Goal: Task Accomplishment & Management: Manage account settings

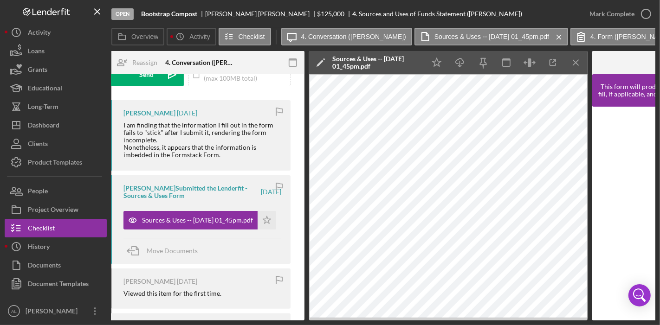
scroll to position [217, 0]
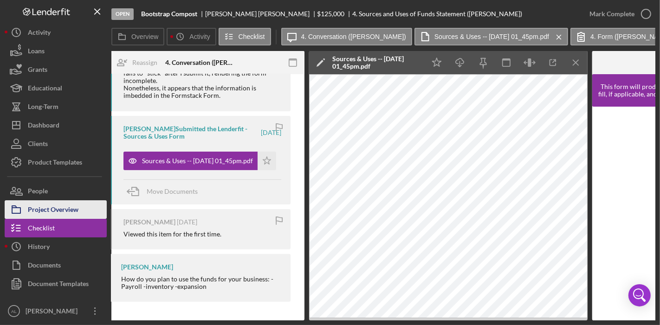
click at [52, 205] on div "Project Overview" at bounding box center [53, 210] width 51 height 21
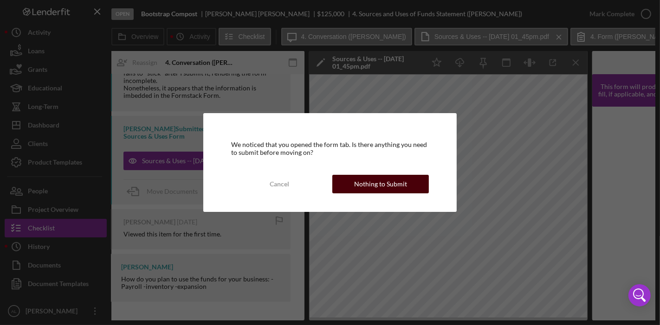
click at [396, 187] on div "Nothing to Submit" at bounding box center [380, 184] width 53 height 19
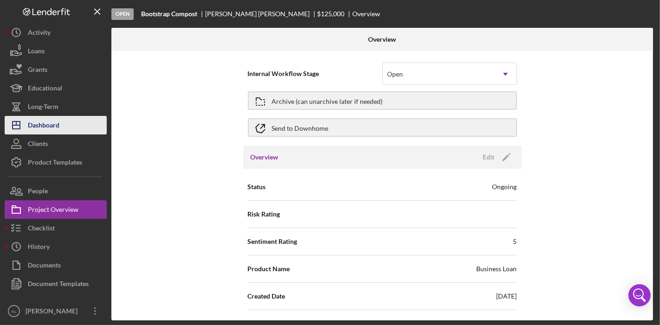
click at [54, 129] on div "Dashboard" at bounding box center [44, 126] width 32 height 21
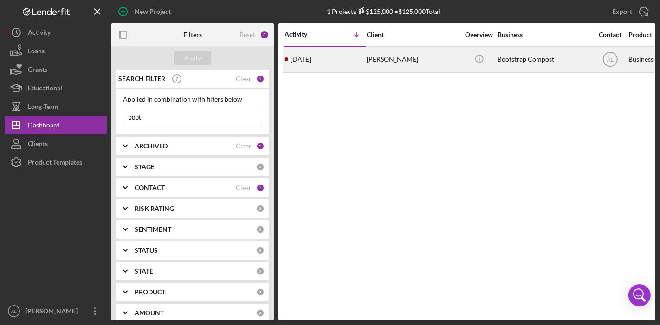
click at [459, 63] on td "[PERSON_NAME]" at bounding box center [413, 59] width 95 height 26
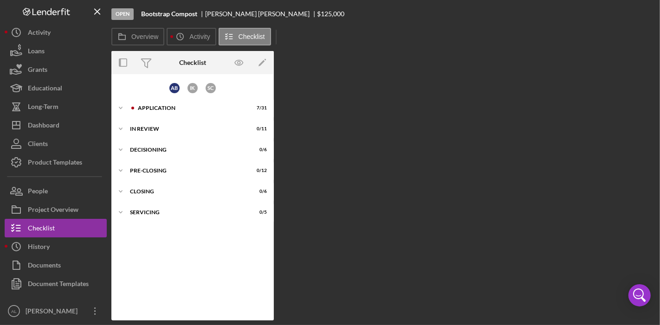
click at [459, 63] on div "Overview Internal Workflow Stage Open Icon/Dropdown Arrow Archive (can unarchiv…" at bounding box center [383, 186] width 544 height 270
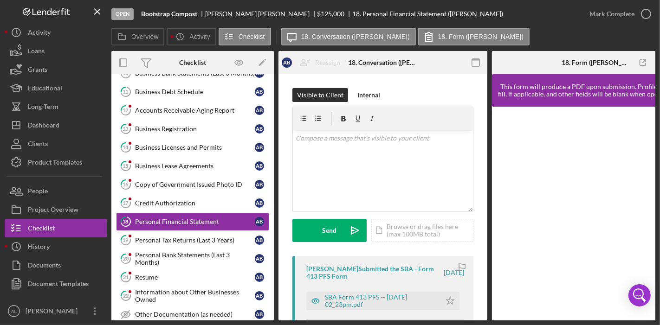
scroll to position [368, 0]
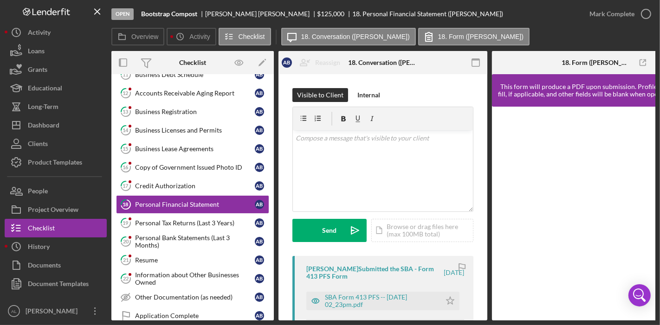
drag, startPoint x: 273, startPoint y: 200, endPoint x: 272, endPoint y: 187, distance: 14.0
click at [272, 187] on div "A B I K S C Icon/Expander Application 7 / 31 Populate Data from Salesforce Popu…" at bounding box center [192, 197] width 162 height 246
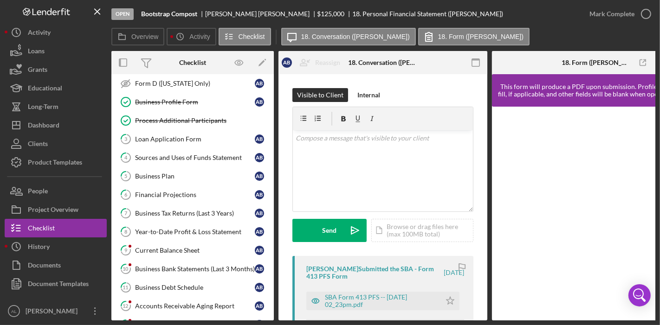
scroll to position [152, 0]
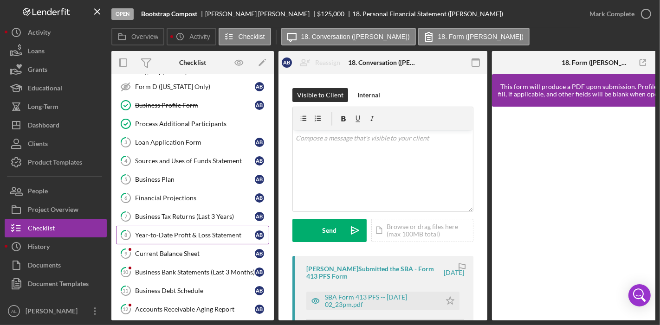
click at [216, 232] on div "Year-to-Date Profit & Loss Statement" at bounding box center [195, 235] width 120 height 7
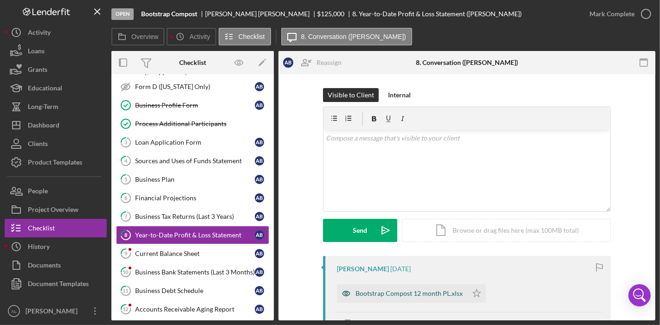
click at [398, 291] on div "Bootstrap Compost 12 month PL.xlsx" at bounding box center [408, 293] width 107 height 7
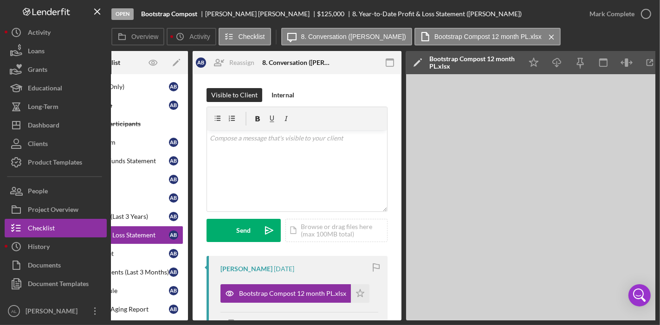
scroll to position [0, 115]
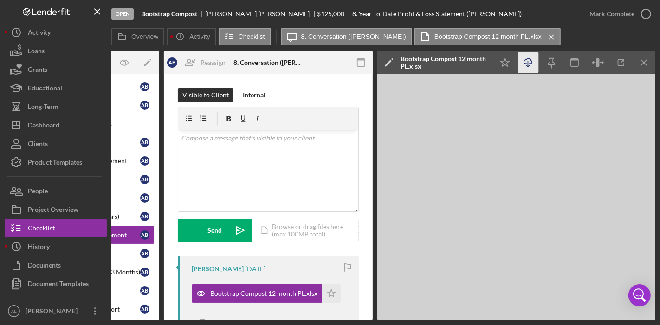
click at [531, 64] on icon "Icon/Download" at bounding box center [528, 62] width 21 height 21
